Goal: Check status

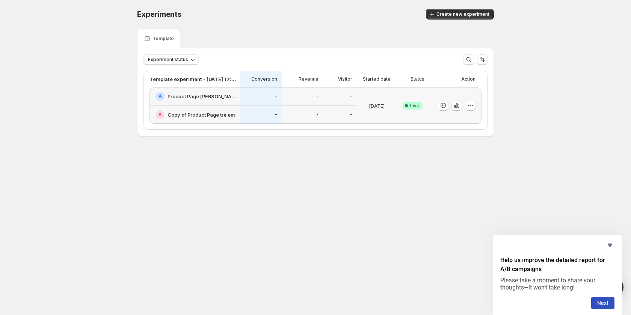
click at [303, 112] on div "-" at bounding box center [302, 114] width 32 height 9
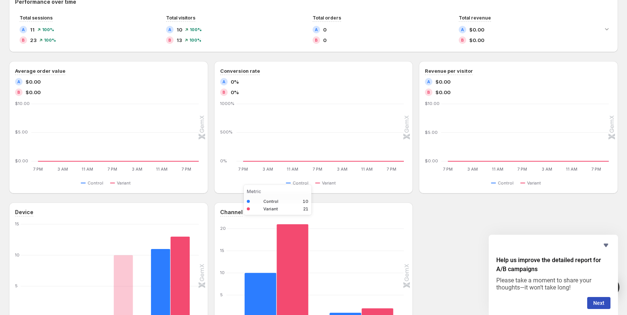
scroll to position [145, 0]
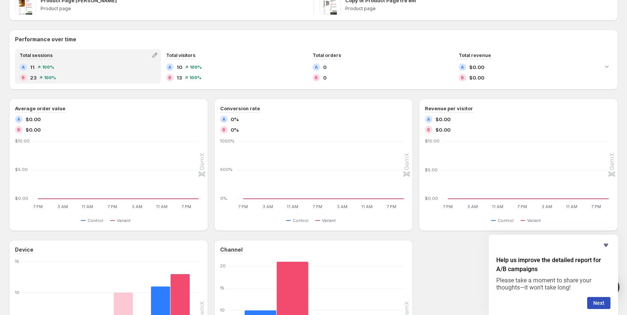
click at [149, 60] on div "Total sessions A 11 100 % B 23 100 %" at bounding box center [88, 66] width 144 height 33
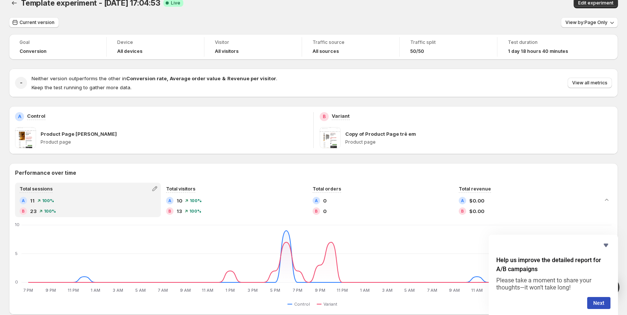
scroll to position [0, 0]
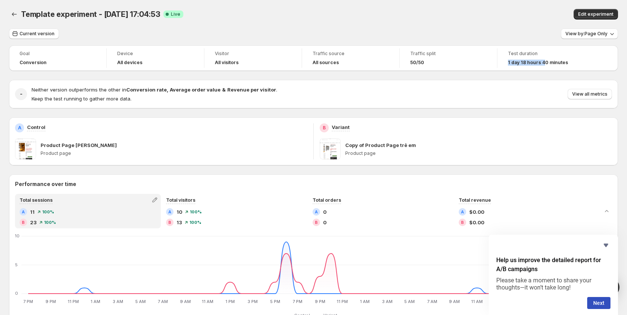
drag, startPoint x: 507, startPoint y: 63, endPoint x: 542, endPoint y: 63, distance: 34.9
click at [542, 63] on div "Test duration 1 day 18 hours 40 minutes" at bounding box center [546, 58] width 89 height 20
click at [509, 89] on div "Neither version outperforms the other in Conversion rate , Average order value …" at bounding box center [322, 94] width 580 height 17
drag, startPoint x: 506, startPoint y: 61, endPoint x: 567, endPoint y: 61, distance: 60.8
click at [567, 61] on div "Test duration 1 day 18 hours 40 minutes" at bounding box center [546, 58] width 89 height 20
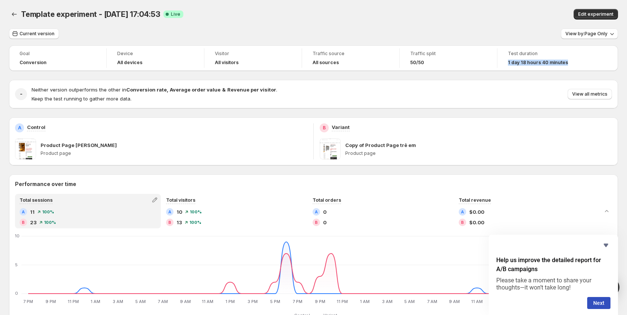
copy span "1 day 18 hours 40 minutes"
click at [606, 249] on icon "Hide survey" at bounding box center [605, 245] width 9 height 9
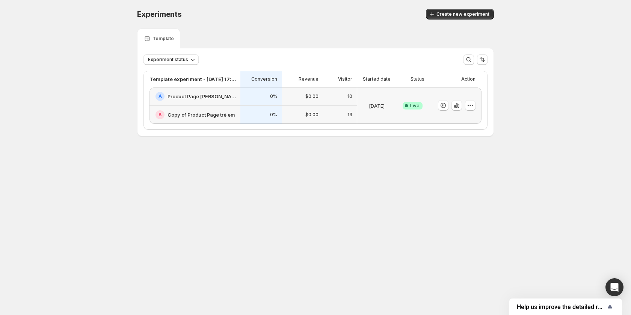
click at [270, 113] on p "0%" at bounding box center [273, 115] width 7 height 6
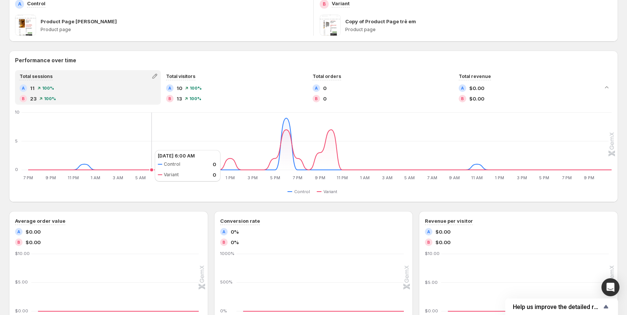
scroll to position [86, 0]
